Goal: Entertainment & Leisure: Consume media (video, audio)

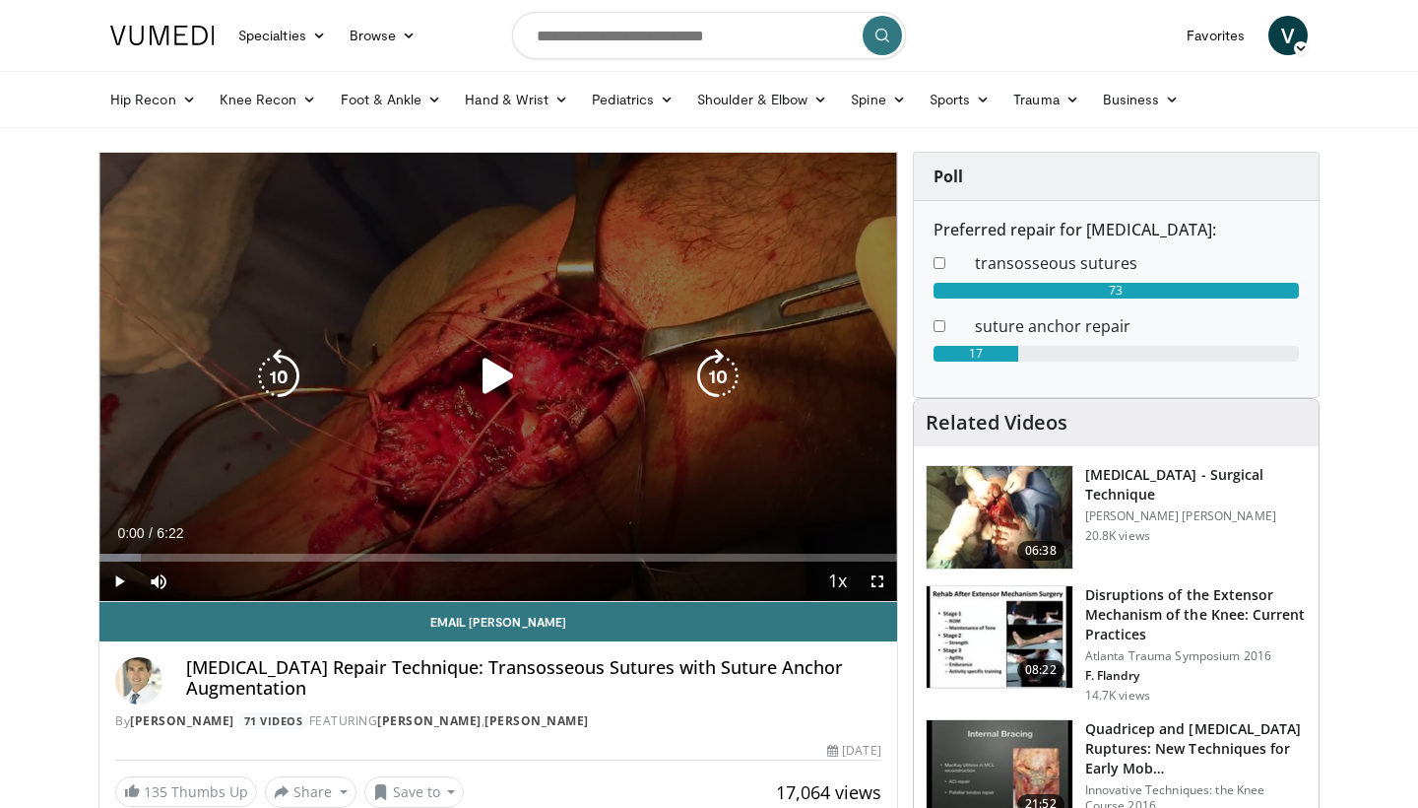
click at [492, 369] on icon "Video Player" at bounding box center [498, 376] width 55 height 55
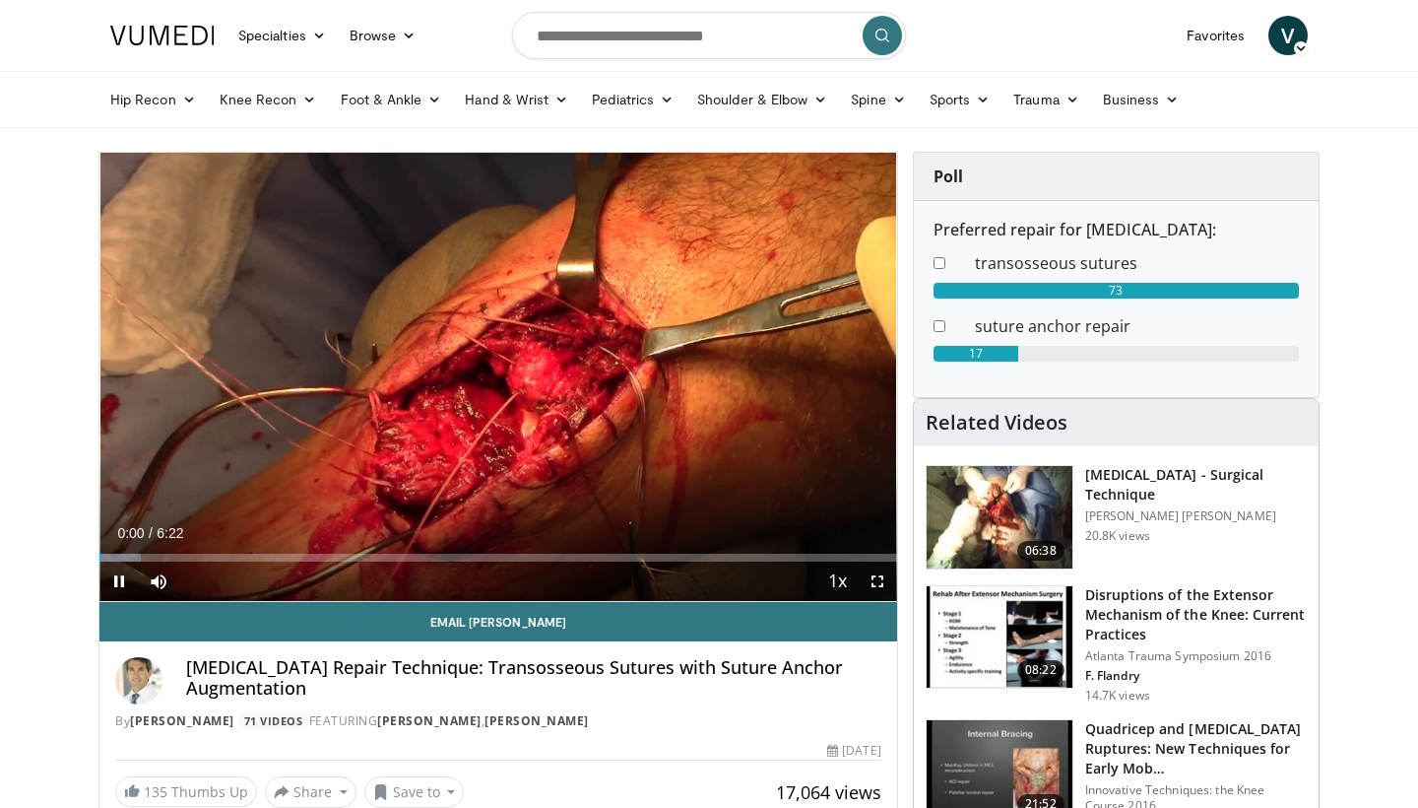
click at [881, 589] on span "Video Player" at bounding box center [877, 580] width 39 height 39
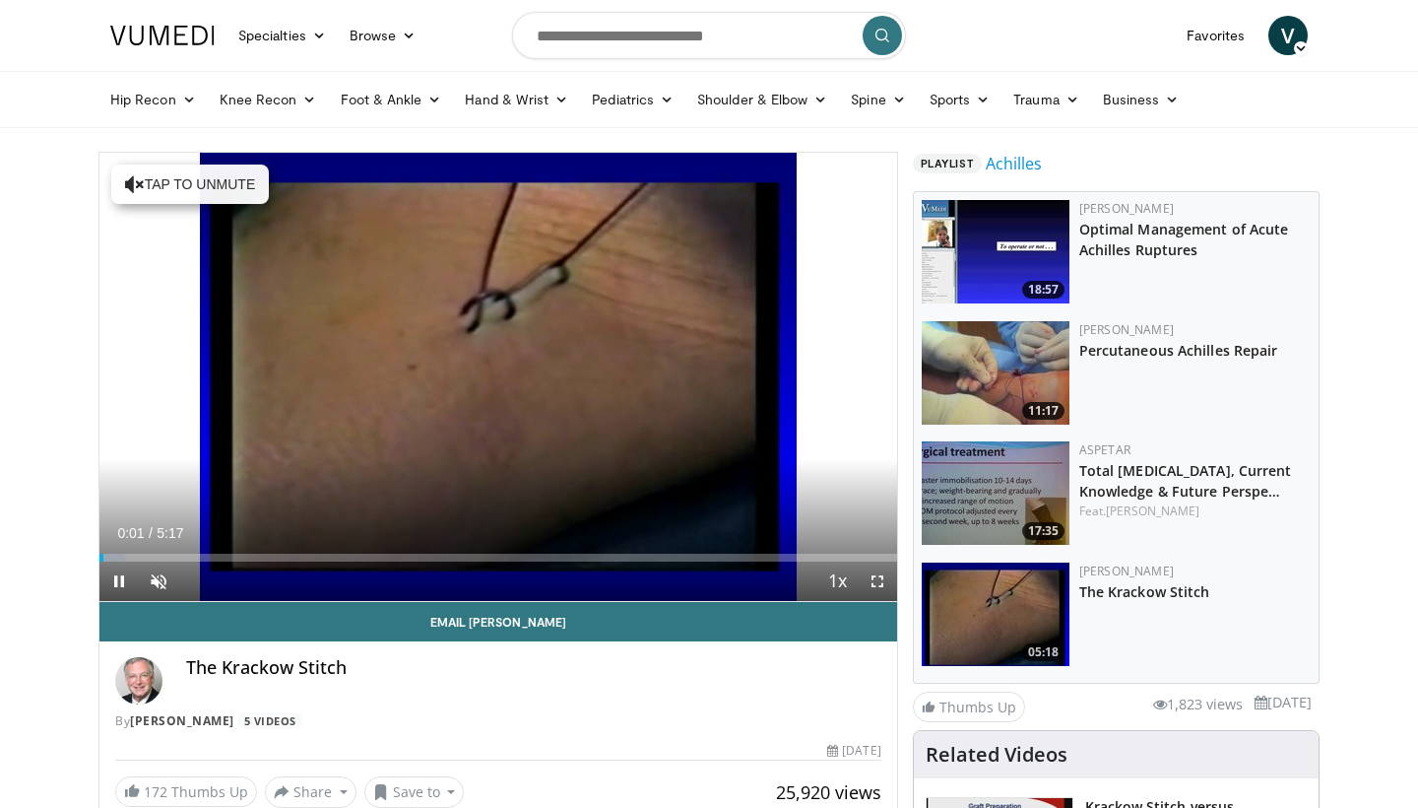
click at [884, 591] on span "Video Player" at bounding box center [877, 580] width 39 height 39
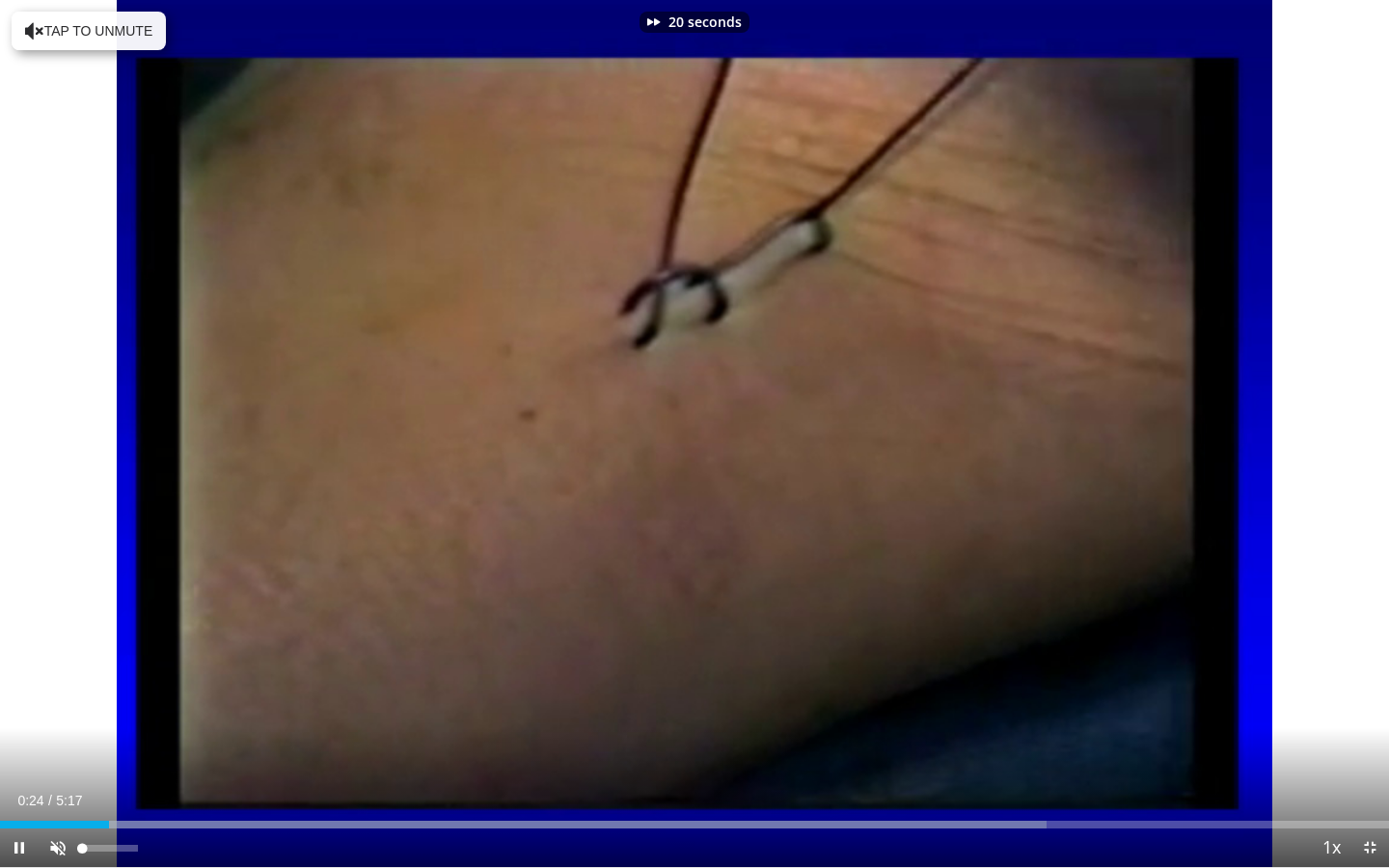
click at [67, 791] on span "Video Player" at bounding box center [57, 847] width 38 height 38
